Goal: Transaction & Acquisition: Purchase product/service

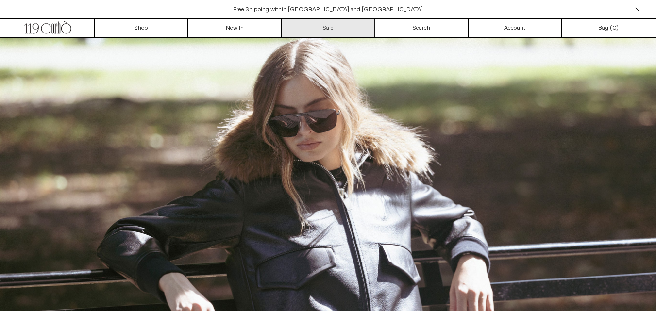
click at [334, 26] on link "Sale" at bounding box center [327, 28] width 93 height 18
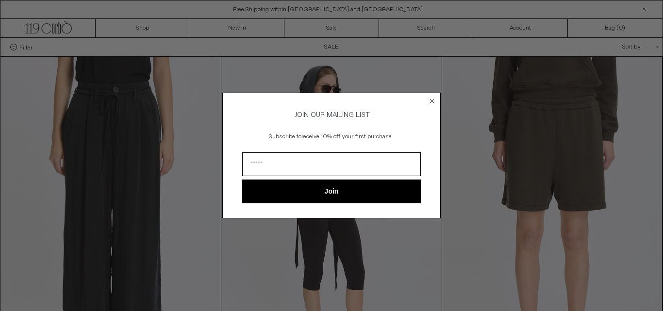
click at [431, 98] on icon "Close dialog" at bounding box center [432, 101] width 10 height 10
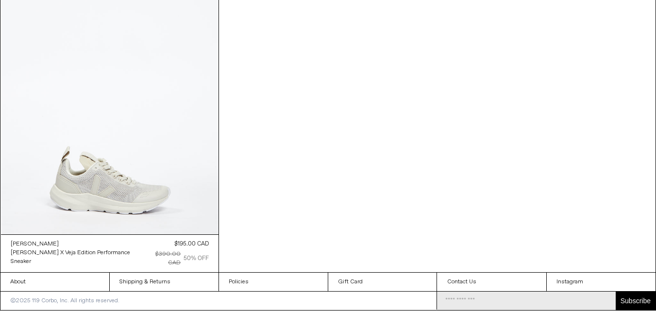
scroll to position [29904, 0]
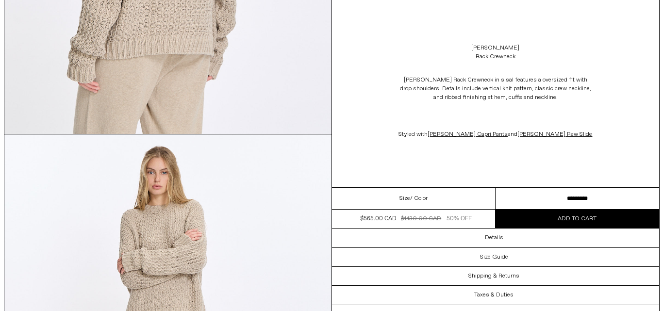
scroll to position [1165, 0]
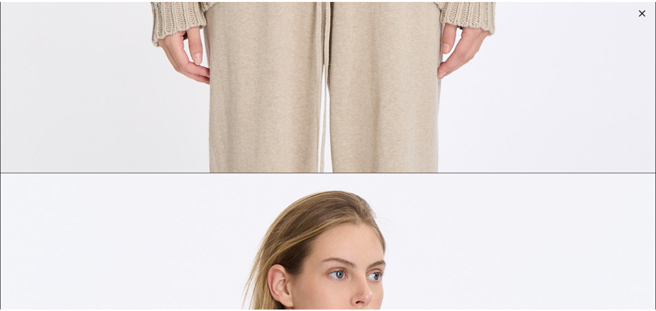
scroll to position [873, 0]
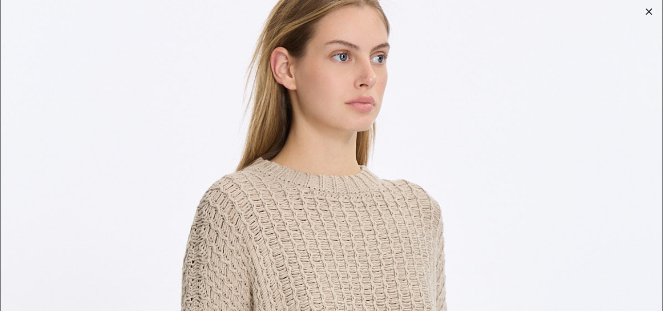
click at [645, 10] on div at bounding box center [649, 12] width 14 height 14
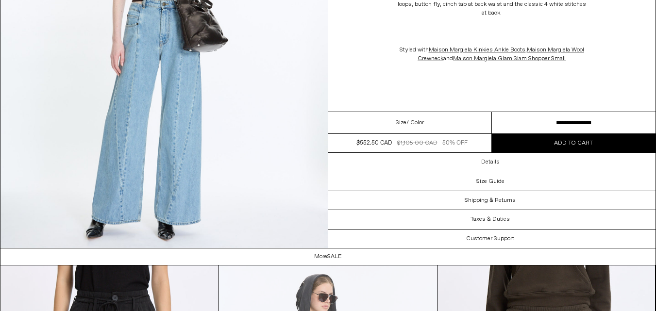
scroll to position [1232, 0]
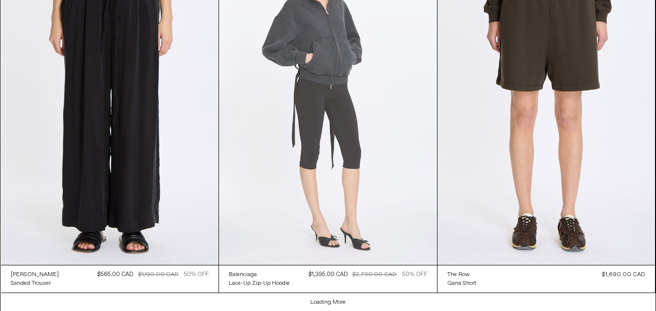
scroll to position [1815, 0]
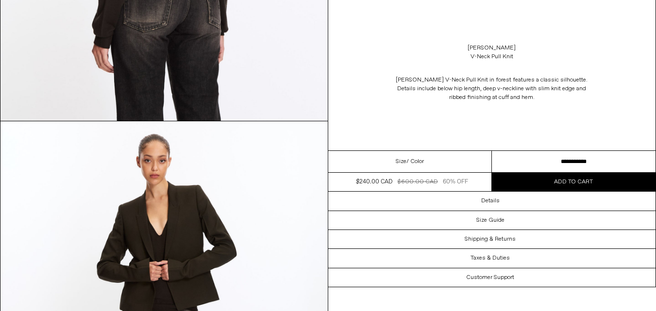
scroll to position [1159, 0]
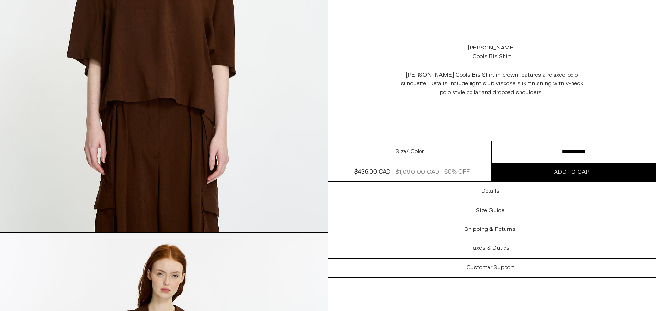
scroll to position [243, 0]
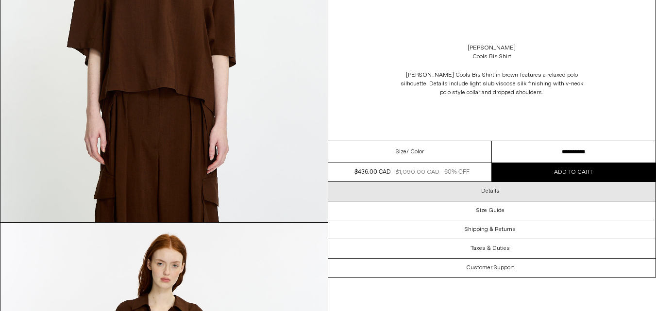
click at [484, 195] on h3 "Details" at bounding box center [490, 191] width 18 height 7
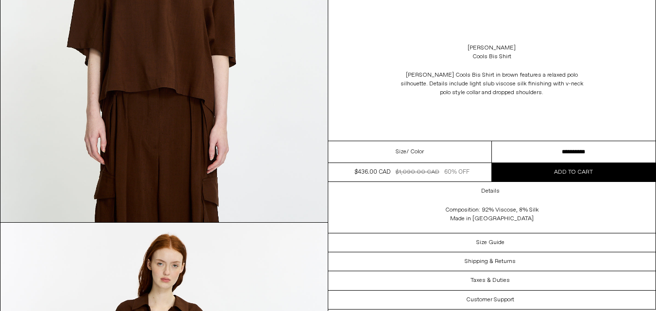
click at [567, 163] on select "**********" at bounding box center [574, 152] width 164 height 22
click at [513, 140] on div "Dries Van Noten Cools Bis Shirt Dries Van Noten Cools Bis Shirt in brown featur…" at bounding box center [492, 70] width 328 height 141
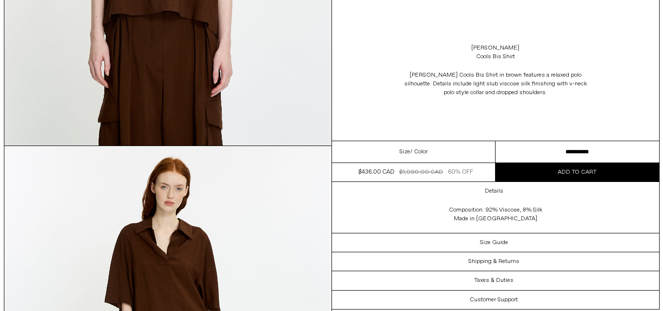
scroll to position [437, 0]
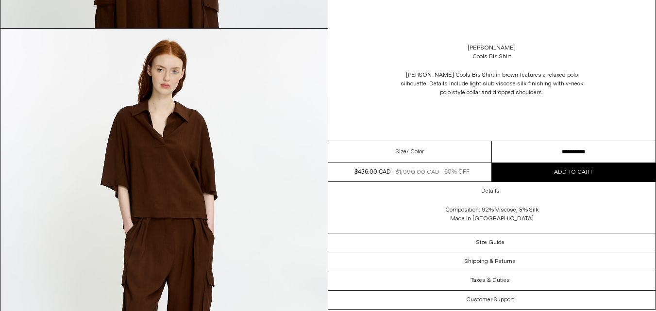
click at [161, 143] on img at bounding box center [163, 233] width 327 height 409
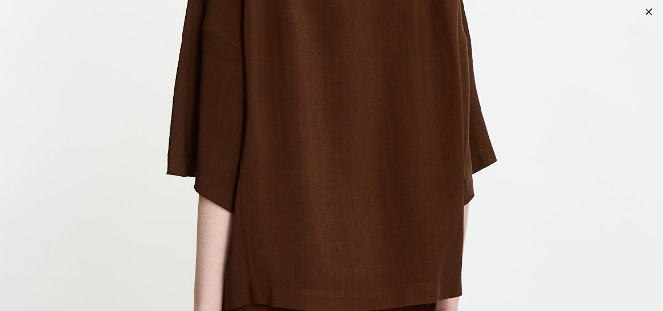
scroll to position [2814, 0]
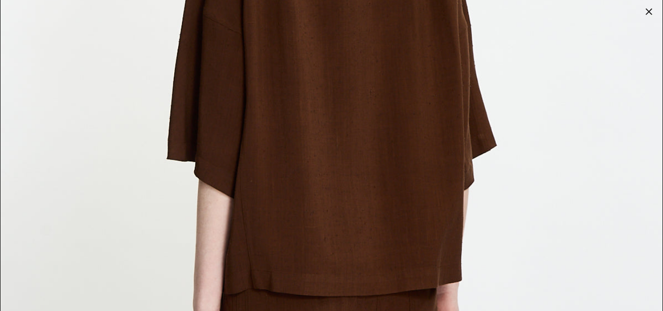
click at [343, 120] on img at bounding box center [331, 83] width 662 height 827
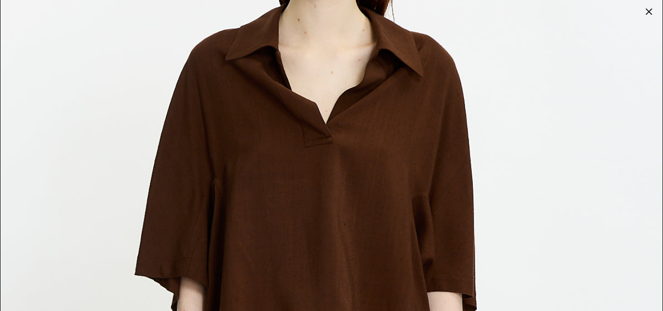
scroll to position [0, 0]
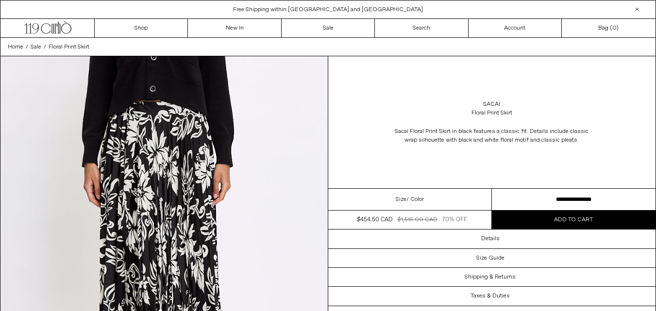
click at [586, 211] on select "**********" at bounding box center [574, 200] width 164 height 22
select select "**********"
click at [492, 211] on select "**********" at bounding box center [574, 200] width 164 height 22
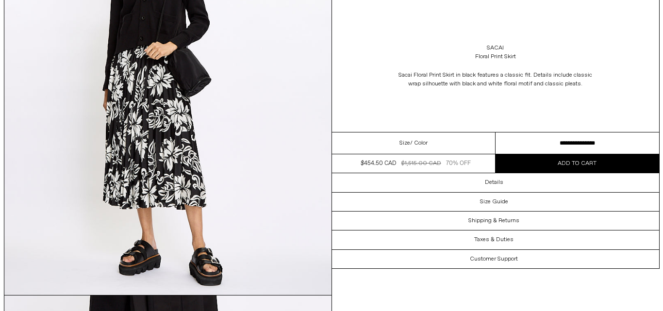
scroll to position [631, 0]
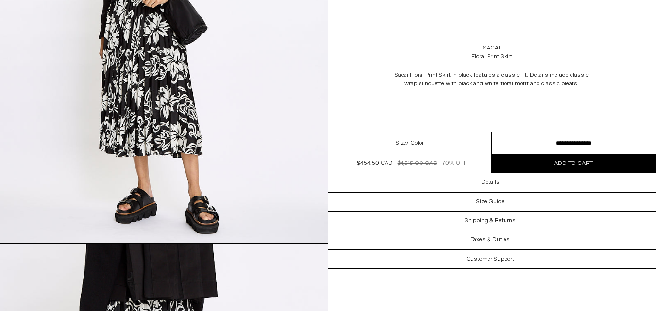
click at [176, 71] on img at bounding box center [163, 39] width 327 height 409
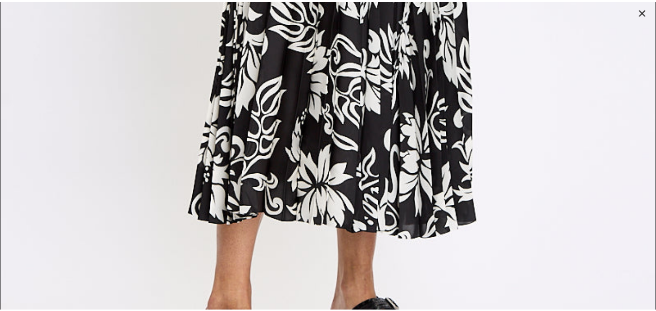
scroll to position [2964, 0]
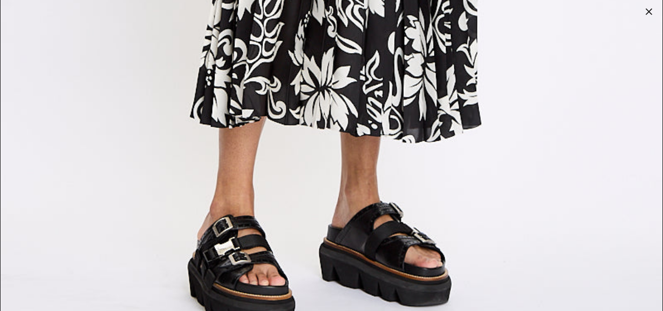
click at [653, 12] on div at bounding box center [649, 12] width 14 height 14
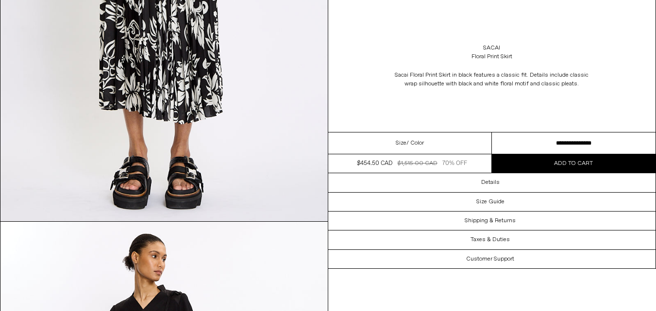
scroll to position [243, 0]
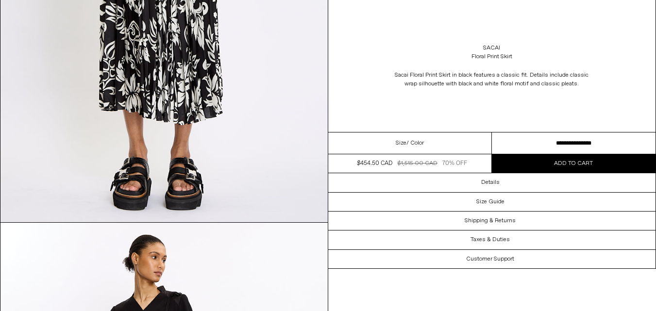
click at [585, 167] on span "Add to cart" at bounding box center [573, 164] width 39 height 8
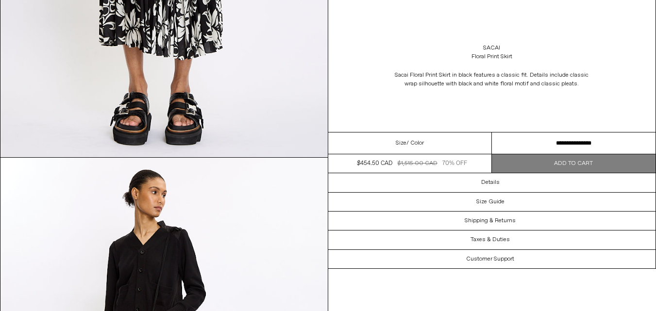
scroll to position [0, 0]
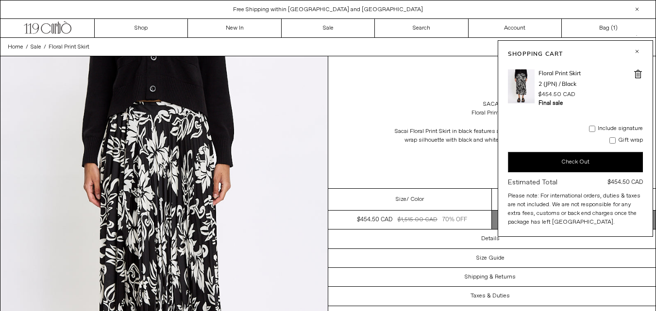
click at [636, 51] on button "button" at bounding box center [637, 52] width 12 height 12
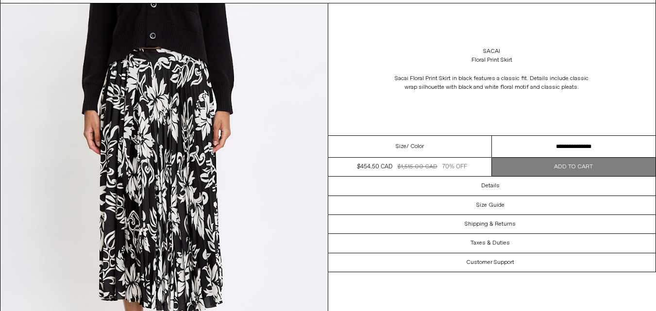
scroll to position [146, 0]
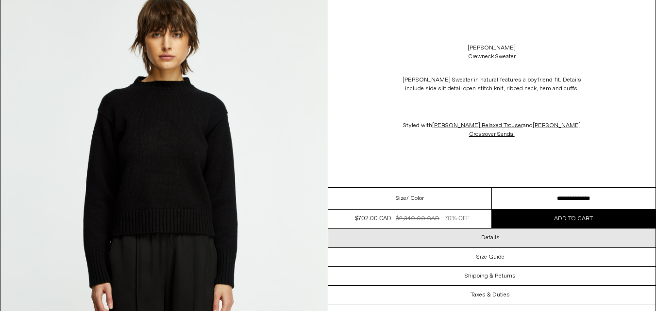
scroll to position [485, 0]
click at [491, 241] on h3 "Details" at bounding box center [490, 237] width 18 height 7
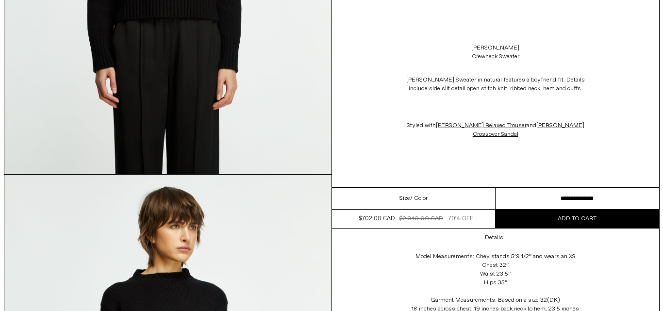
scroll to position [825, 0]
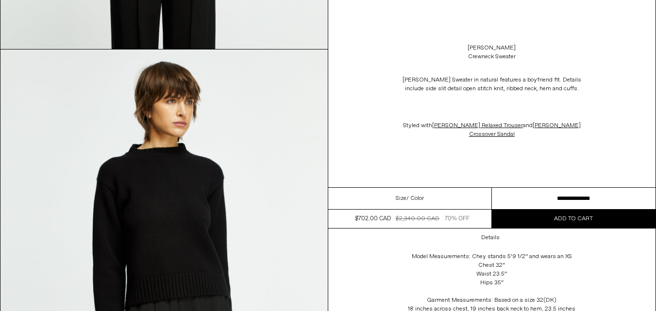
click at [183, 183] on img at bounding box center [163, 253] width 327 height 409
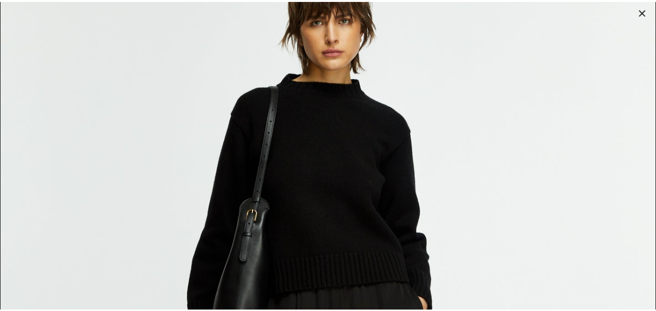
scroll to position [0, 0]
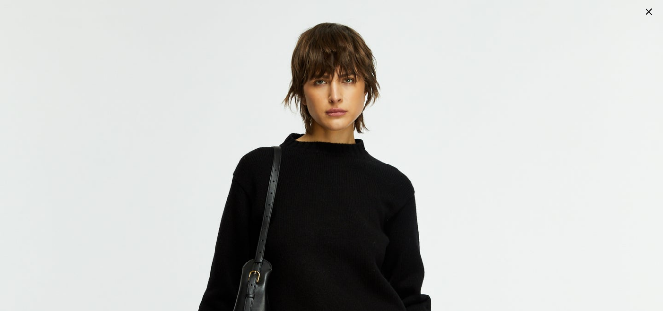
click at [650, 11] on div at bounding box center [649, 12] width 14 height 14
